Goal: Navigation & Orientation: Find specific page/section

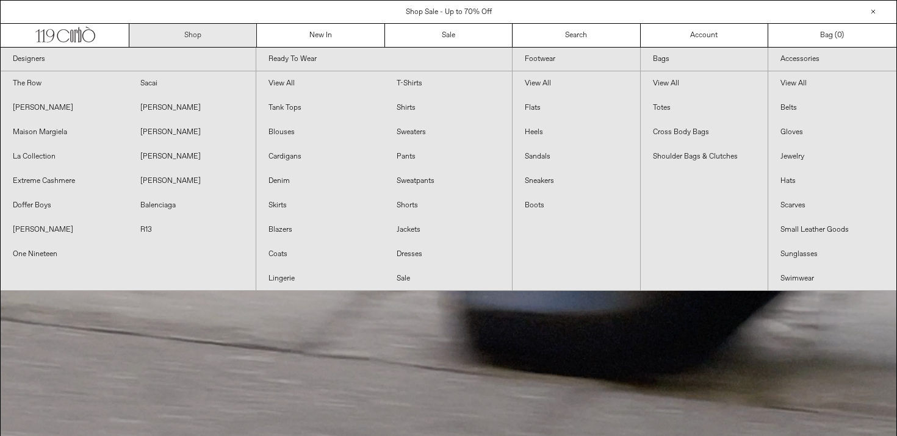
click at [203, 36] on link "Shop" at bounding box center [192, 35] width 127 height 23
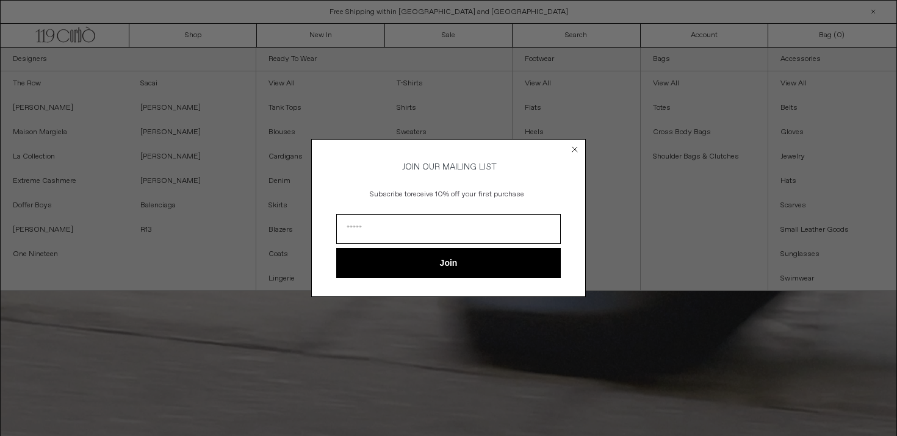
click at [576, 144] on circle "Close dialog" at bounding box center [575, 150] width 12 height 12
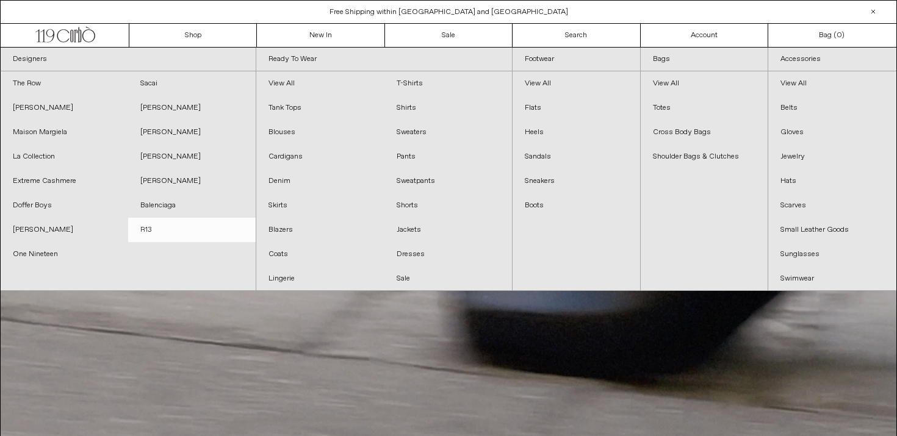
click at [149, 230] on link "R13" at bounding box center [191, 230] width 127 height 24
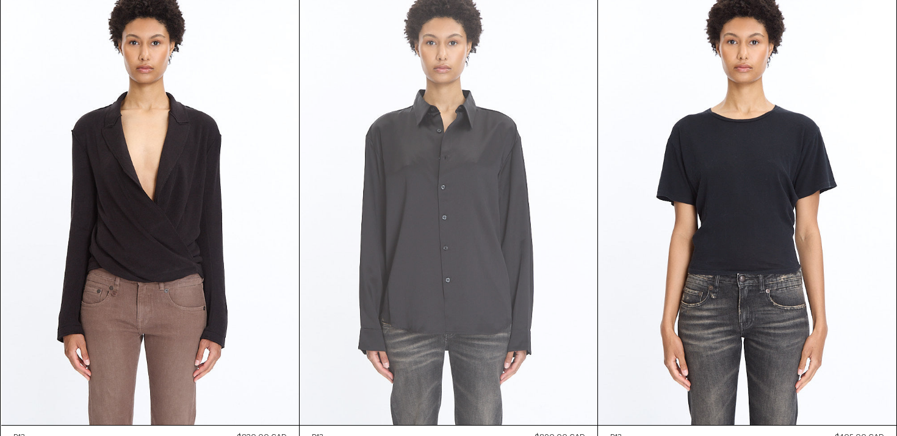
scroll to position [2506, 0]
